Goal: Transaction & Acquisition: Purchase product/service

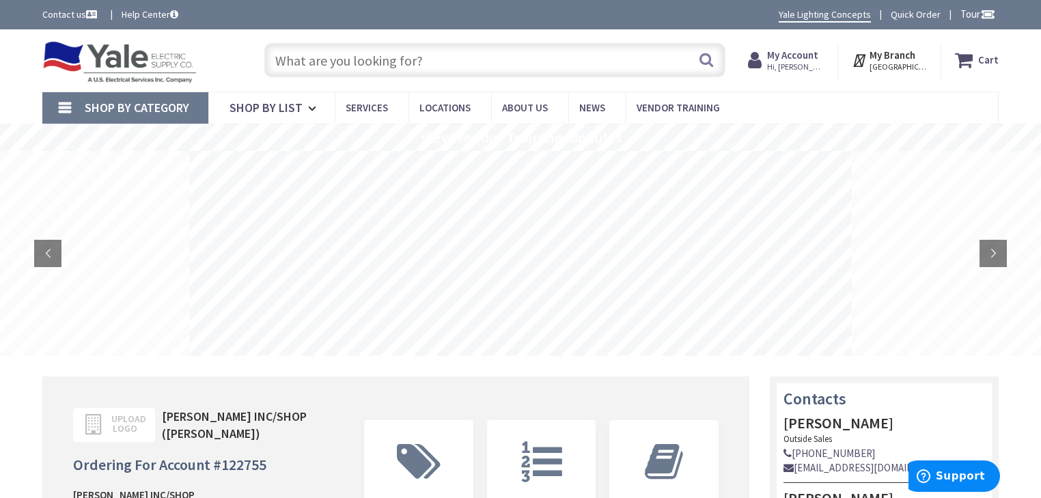
click at [530, 63] on input "text" at bounding box center [494, 60] width 461 height 34
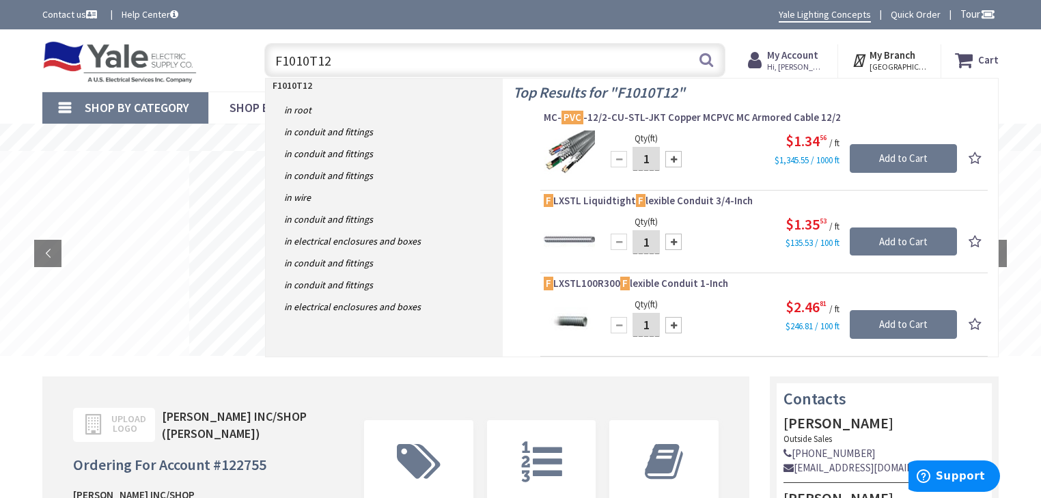
type input "F1010T124"
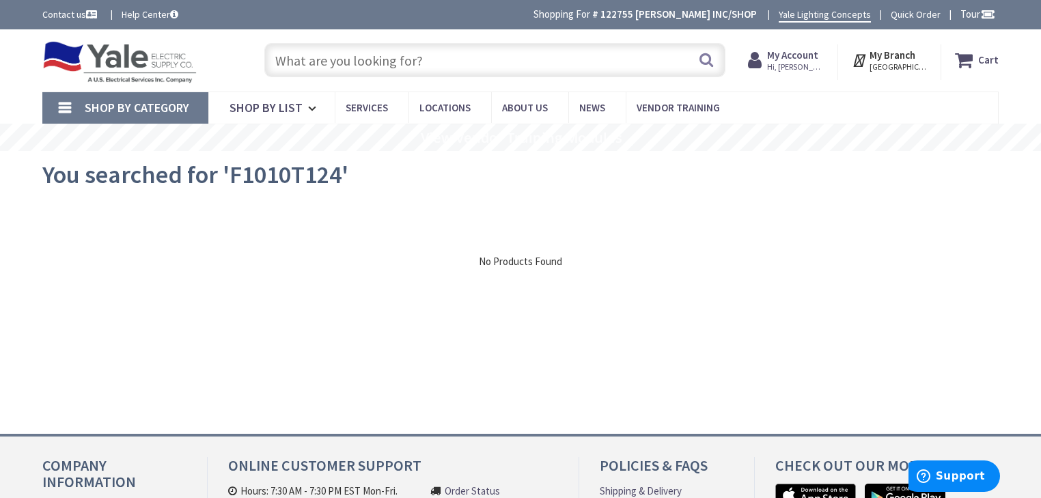
click at [348, 70] on input "text" at bounding box center [494, 60] width 461 height 34
click at [400, 67] on input "10X10 TROUGH" at bounding box center [494, 61] width 461 height 34
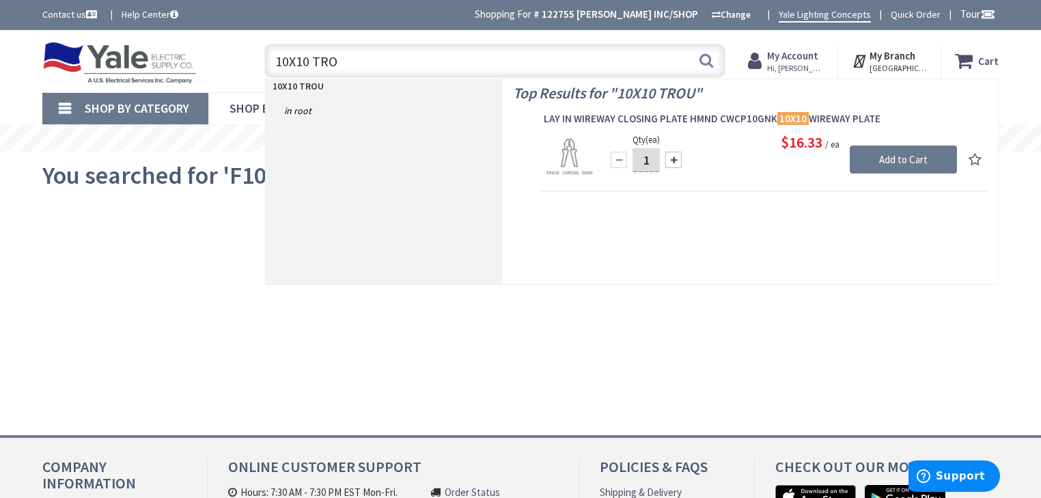
type input "10X10 TR"
